Goal: Task Accomplishment & Management: Use online tool/utility

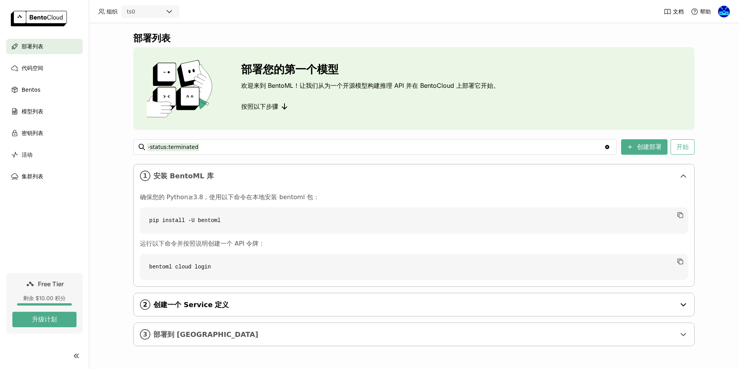
click at [676, 307] on div "2 创建一个 Service 定义" at bounding box center [414, 304] width 560 height 23
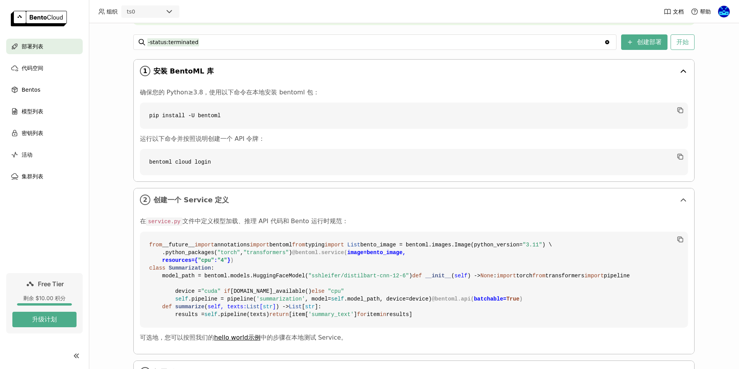
scroll to position [10, 0]
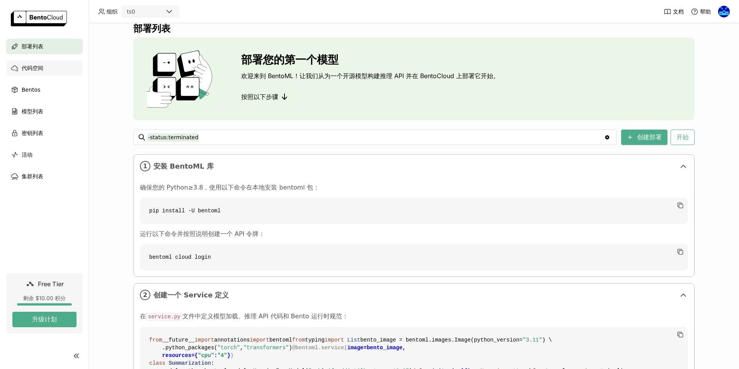
click at [48, 71] on div "代码空间" at bounding box center [44, 67] width 77 height 15
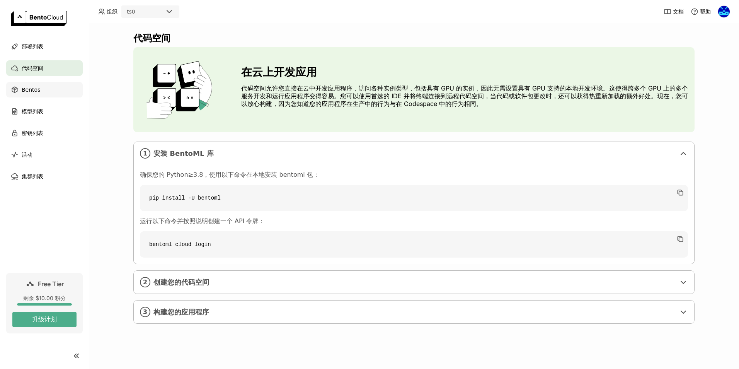
click at [33, 91] on span "Bentos" at bounding box center [31, 89] width 19 height 9
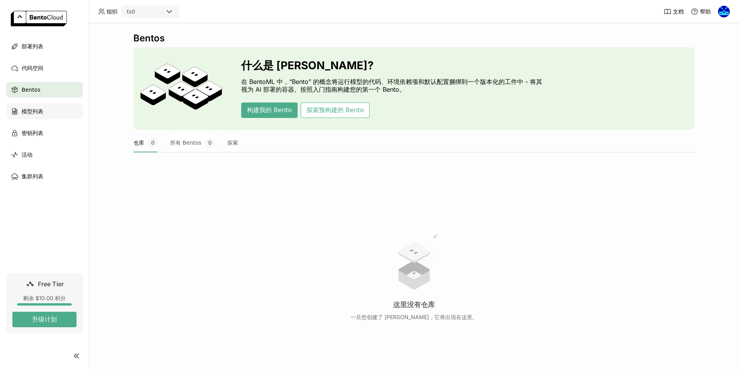
click at [38, 111] on span "模型列表" at bounding box center [33, 111] width 22 height 9
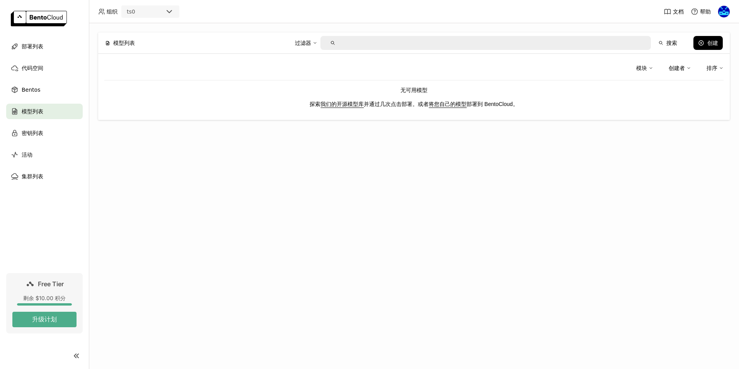
click at [344, 104] on link "我们的开源模型库" at bounding box center [341, 104] width 43 height 6
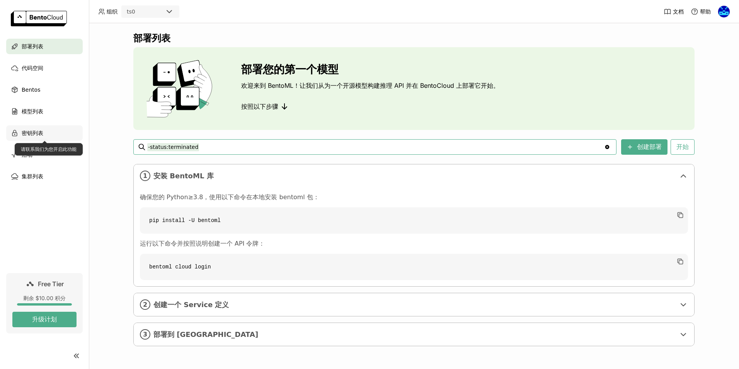
click at [48, 133] on div "密钥列表" at bounding box center [44, 132] width 77 height 15
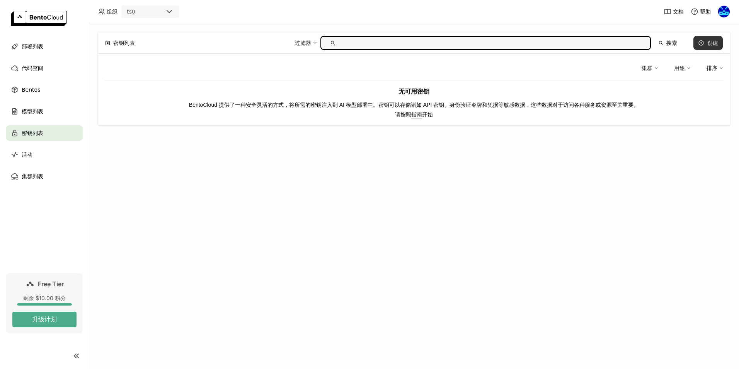
click at [706, 45] on button "创建" at bounding box center [707, 43] width 29 height 14
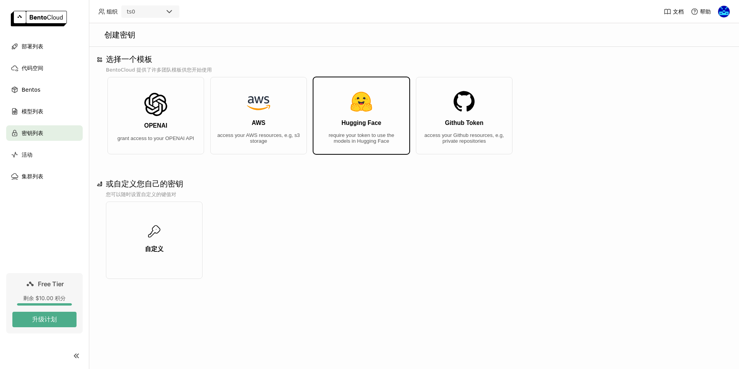
click at [374, 128] on button "Hugging Face require your token to use the models in Hugging Face" at bounding box center [361, 115] width 97 height 77
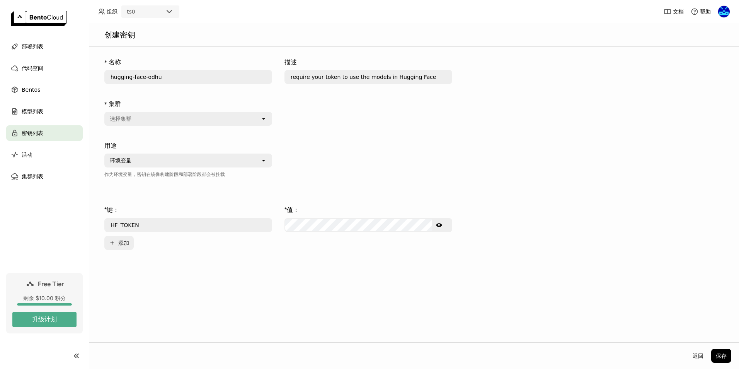
click at [326, 177] on div at bounding box center [368, 164] width 168 height 53
click at [49, 158] on div "活动" at bounding box center [44, 154] width 77 height 15
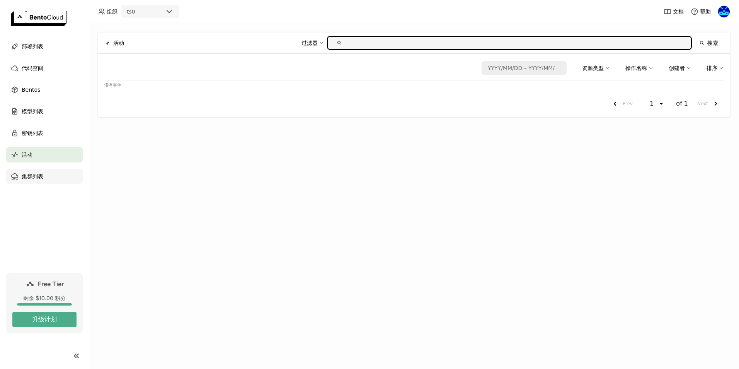
click at [53, 174] on div "集群列表" at bounding box center [44, 176] width 77 height 15
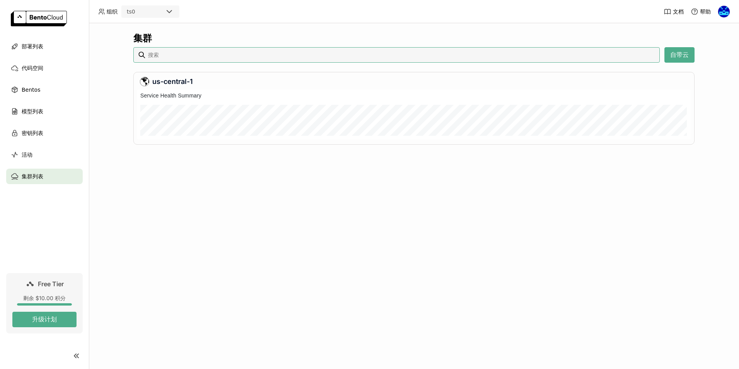
scroll to position [47, 550]
click at [289, 273] on div "集群 自带云 us-central-1" at bounding box center [414, 196] width 650 height 346
click at [60, 135] on div "密钥列表" at bounding box center [44, 132] width 77 height 15
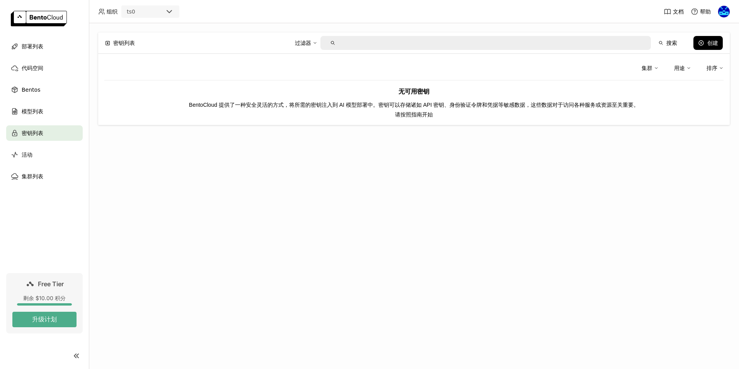
click at [414, 114] on link "指南" at bounding box center [416, 114] width 11 height 6
click at [58, 50] on div "部署列表" at bounding box center [44, 46] width 77 height 15
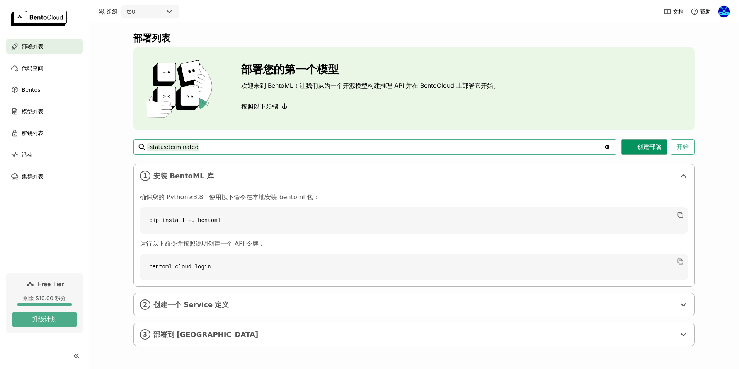
click at [650, 149] on button "创建部署" at bounding box center [644, 146] width 46 height 15
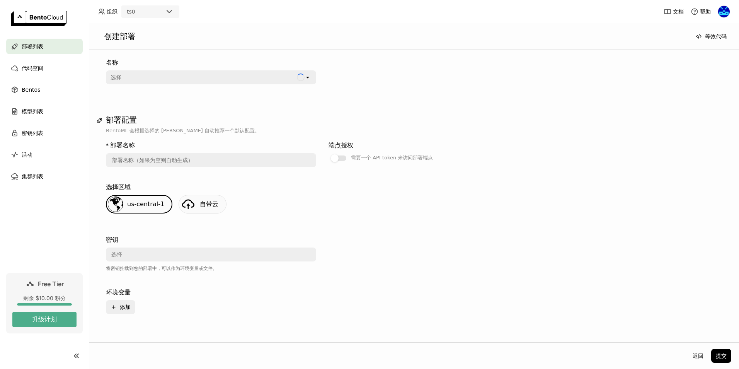
scroll to position [39, 0]
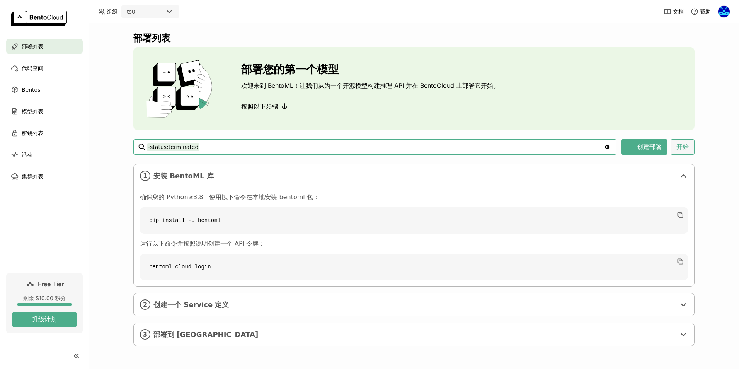
click at [686, 147] on button "开始" at bounding box center [683, 146] width 24 height 15
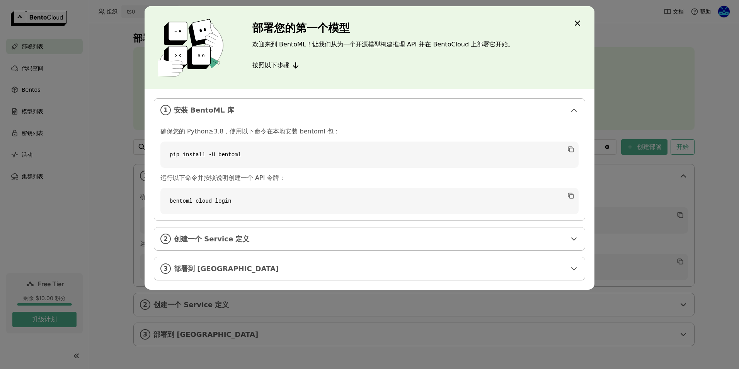
click at [578, 19] on icon "Close" at bounding box center [577, 23] width 9 height 9
